Goal: Information Seeking & Learning: Find specific fact

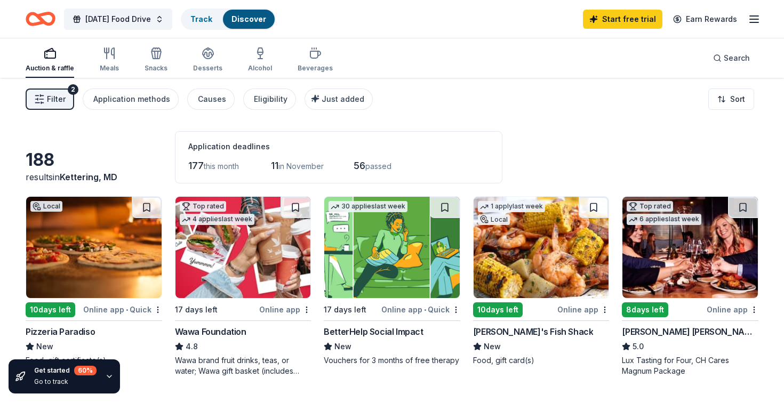
click at [213, 253] on img at bounding box center [244, 247] width 136 height 101
click at [762, 15] on div "Thanksgiving Food Drive Track Discover Start free trial Earn Rewards" at bounding box center [392, 19] width 784 height 38
click at [750, 16] on line "button" at bounding box center [754, 16] width 9 height 0
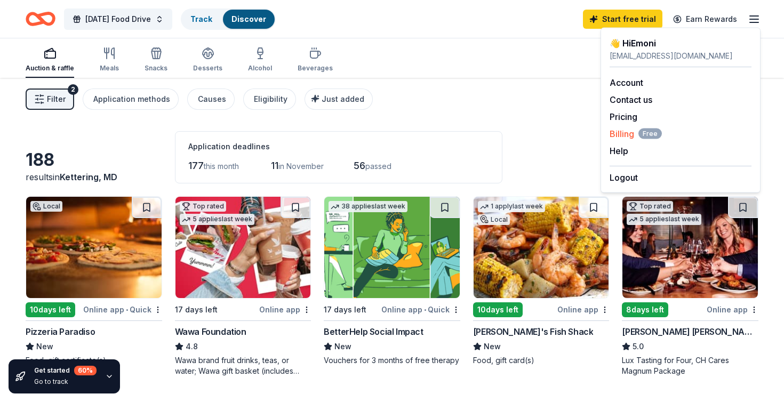
click at [628, 134] on span "Billing Free" at bounding box center [636, 134] width 52 height 13
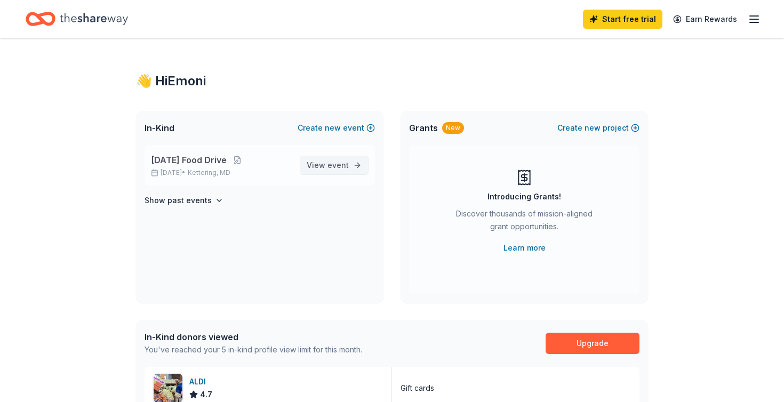
click at [324, 161] on span "View event" at bounding box center [328, 165] width 42 height 13
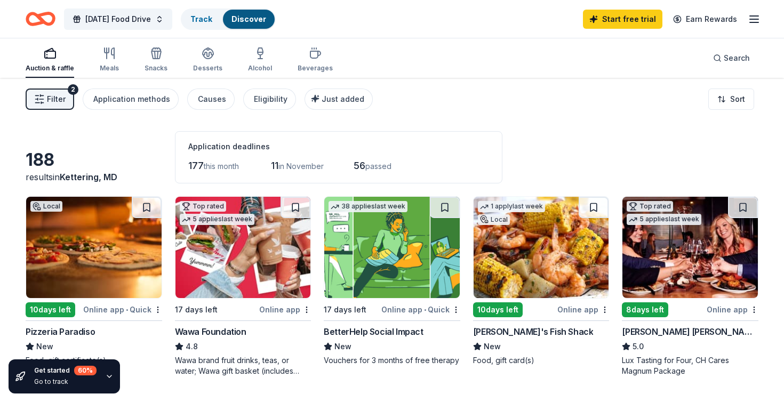
click at [294, 311] on div "Online app" at bounding box center [285, 309] width 52 height 13
click at [727, 61] on span "Search" at bounding box center [737, 58] width 26 height 13
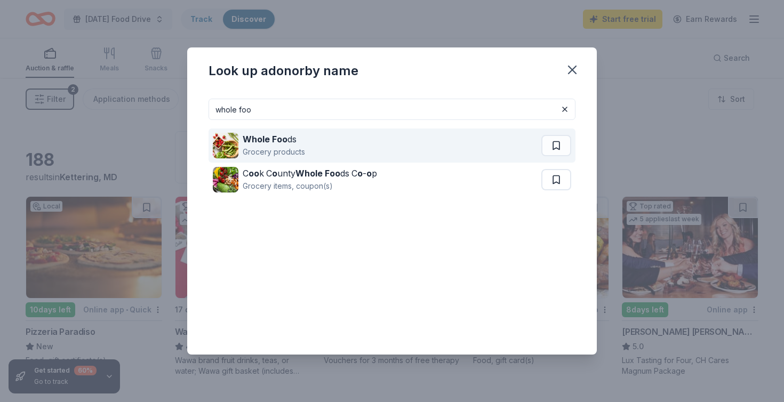
type input "whole foo"
click at [333, 142] on div "Whole Foo ds Grocery products" at bounding box center [377, 146] width 329 height 34
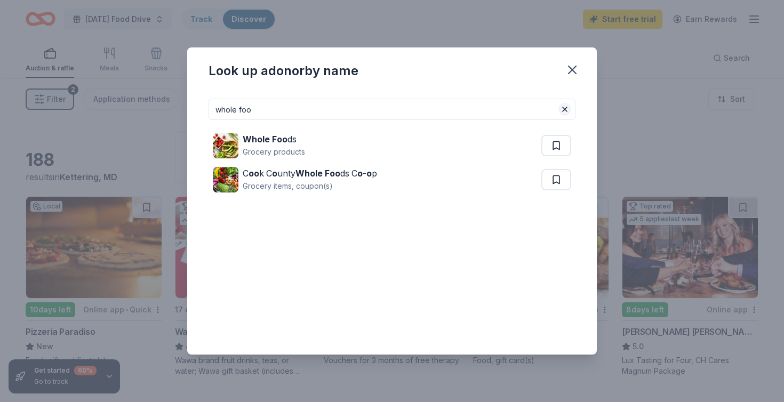
click at [564, 112] on button at bounding box center [565, 109] width 13 height 13
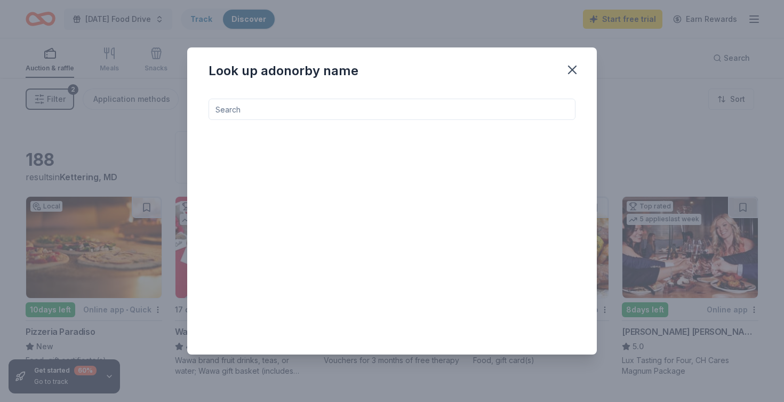
click at [469, 107] on input at bounding box center [392, 109] width 367 height 21
click at [556, 110] on input at bounding box center [392, 109] width 367 height 21
click at [574, 69] on icon "button" at bounding box center [572, 69] width 7 height 7
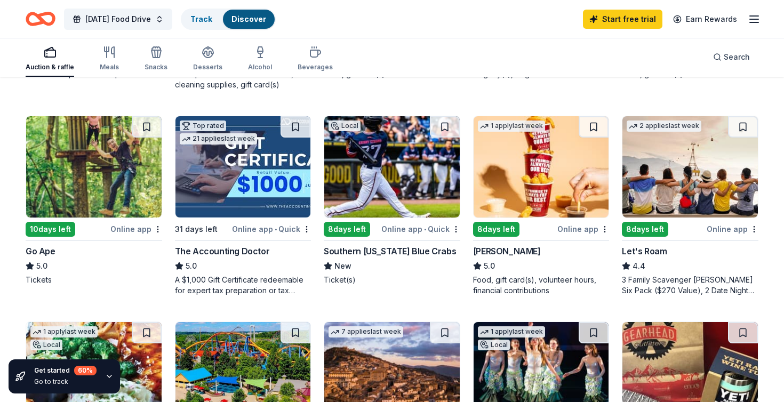
scroll to position [474, 0]
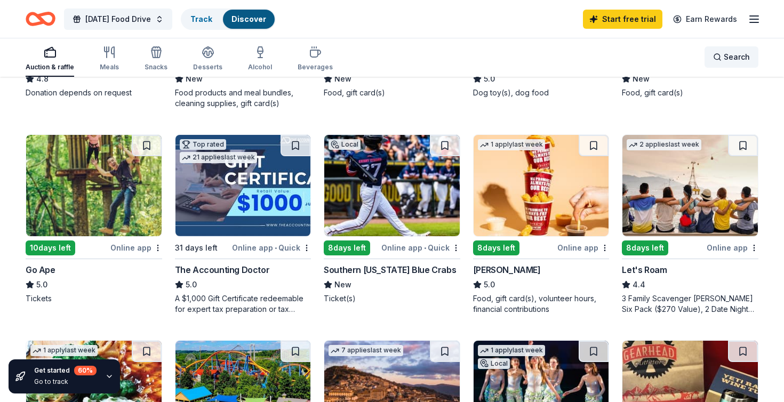
click at [737, 54] on span "Search" at bounding box center [737, 57] width 26 height 13
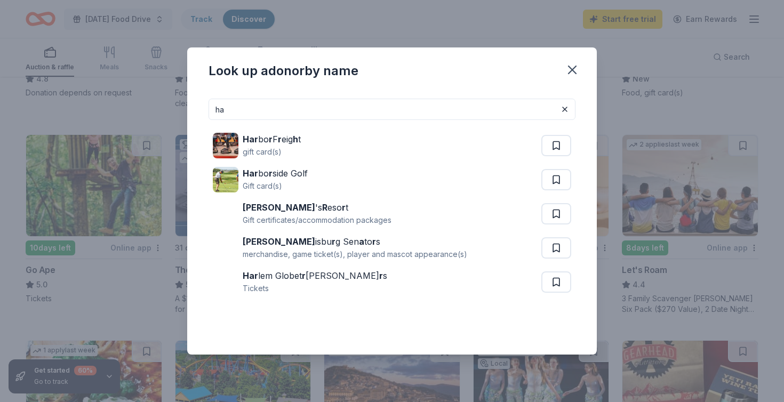
type input "h"
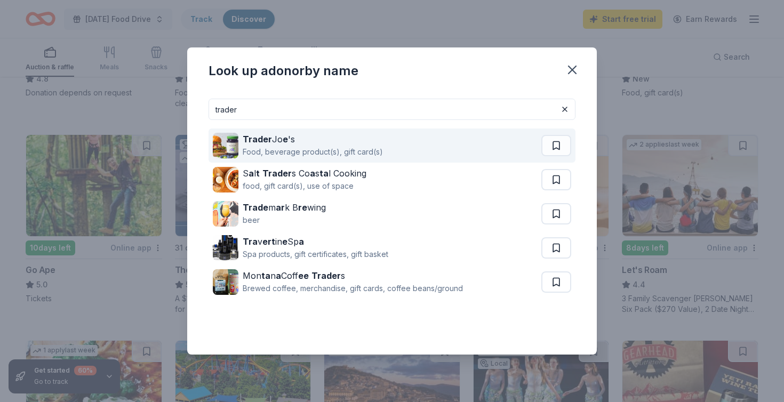
type input "trader"
click at [306, 142] on div "Trader Jo e 's" at bounding box center [313, 139] width 140 height 13
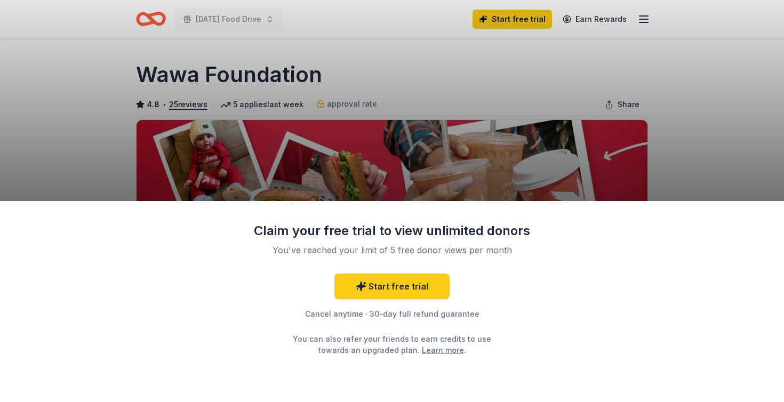
click at [636, 57] on div "Claim your free trial to view unlimited donors You've reached your limit of 5 f…" at bounding box center [392, 201] width 784 height 402
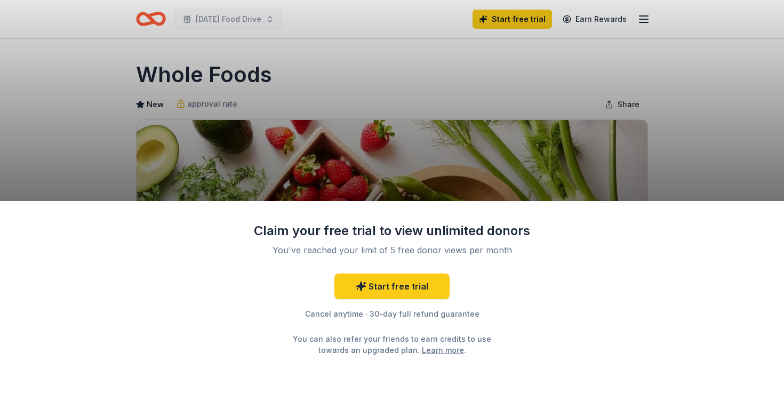
drag, startPoint x: 104, startPoint y: 114, endPoint x: 118, endPoint y: 41, distance: 74.5
click at [118, 41] on div "Claim your free trial to view unlimited donors You've reached your limit of 5 f…" at bounding box center [392, 201] width 784 height 402
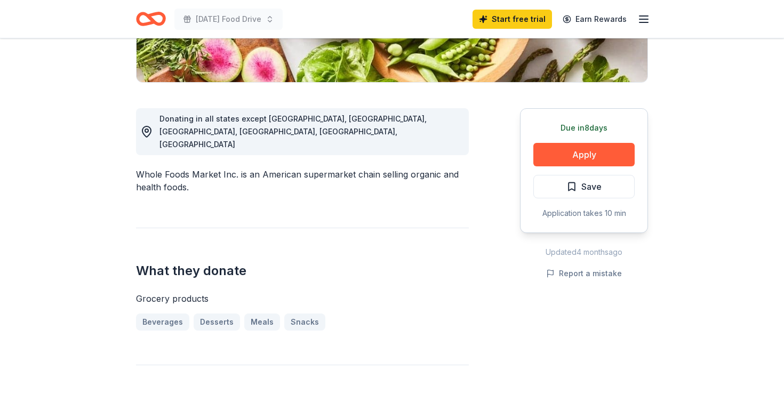
scroll to position [249, 0]
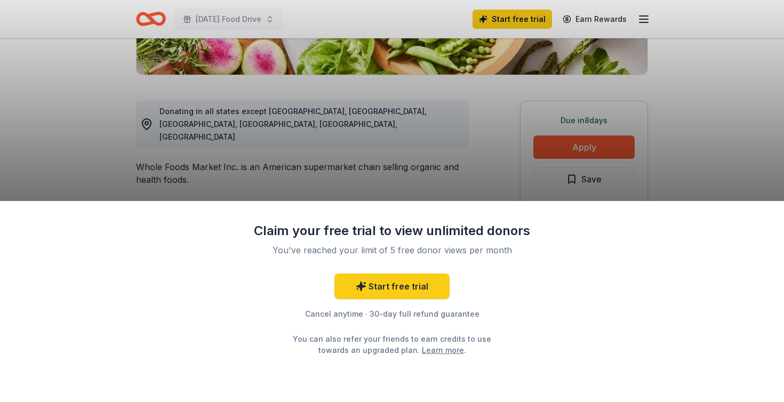
click at [585, 143] on div "Claim your free trial to view unlimited donors You've reached your limit of 5 f…" at bounding box center [392, 201] width 784 height 402
